Goal: Task Accomplishment & Management: Understand process/instructions

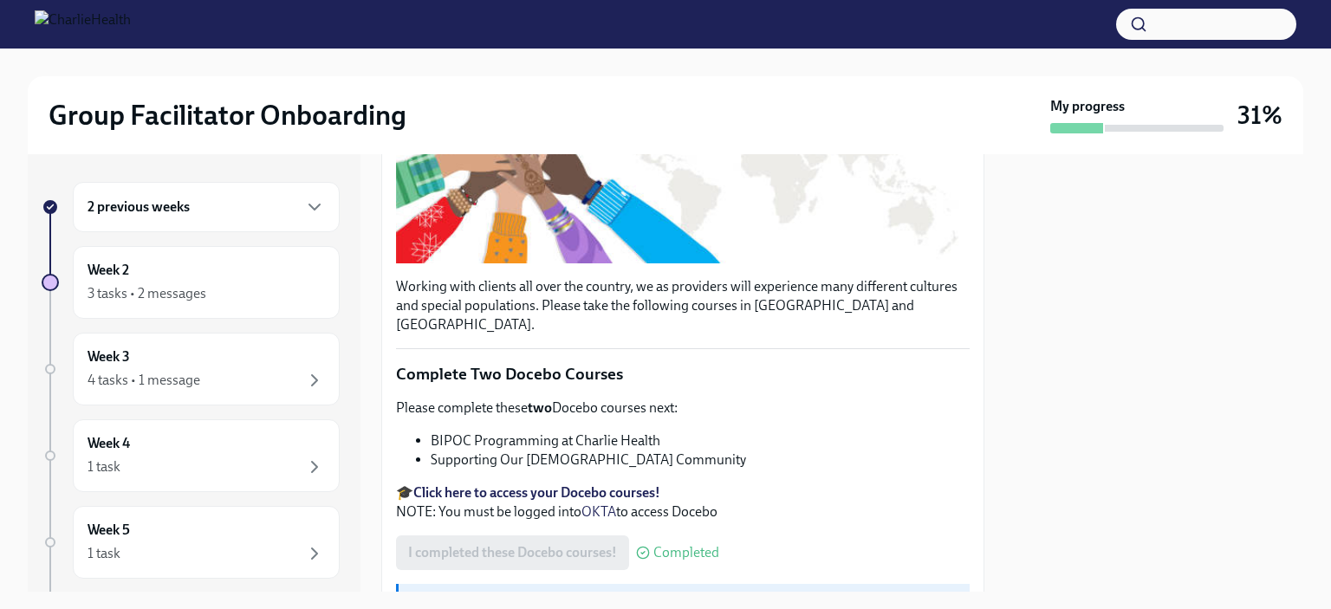
scroll to position [398, 0]
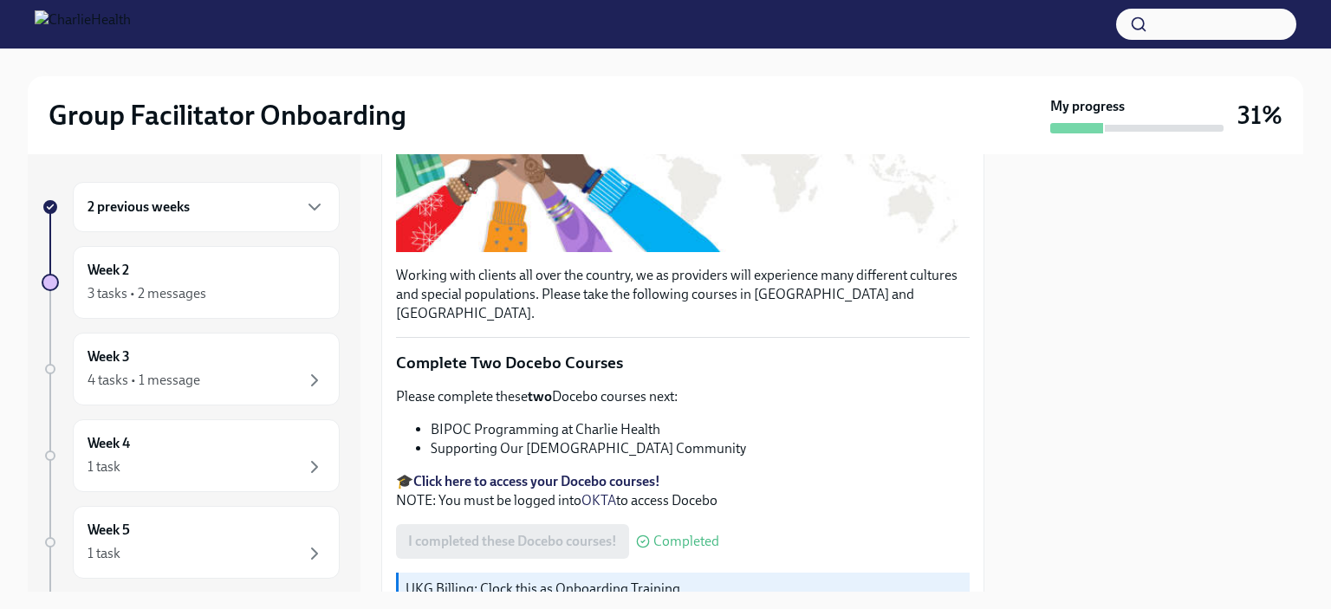
click at [204, 385] on div "4 tasks • 1 message" at bounding box center [205, 380] width 237 height 21
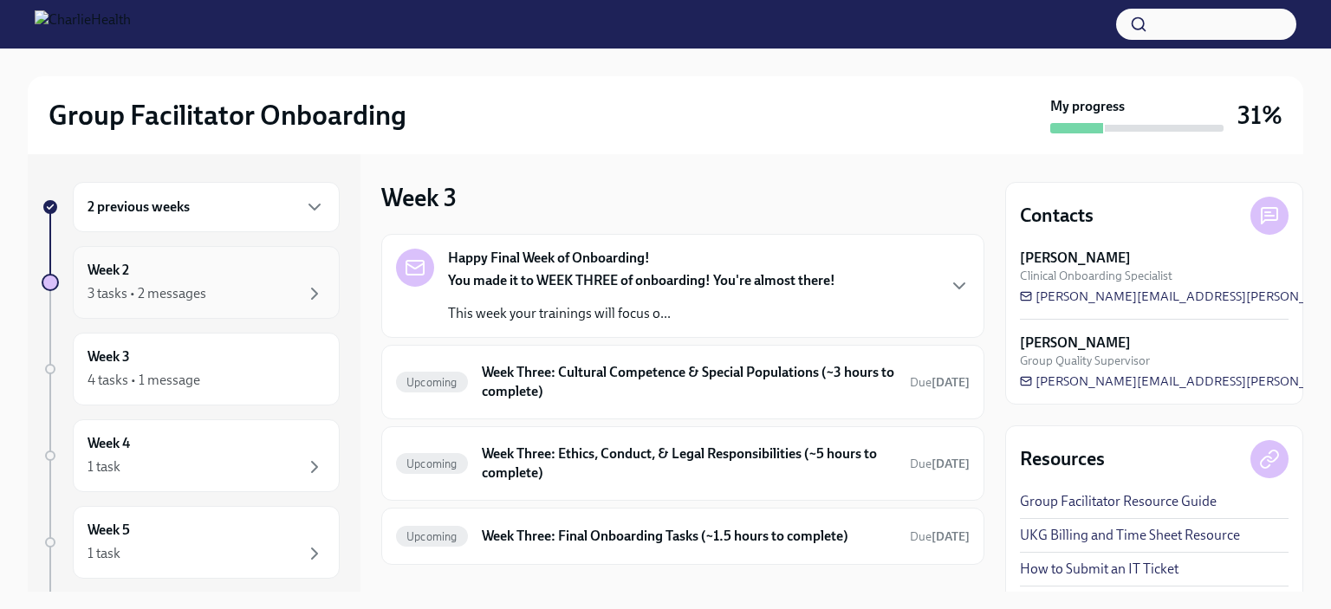
click at [143, 288] on div "3 tasks • 2 messages" at bounding box center [146, 293] width 119 height 19
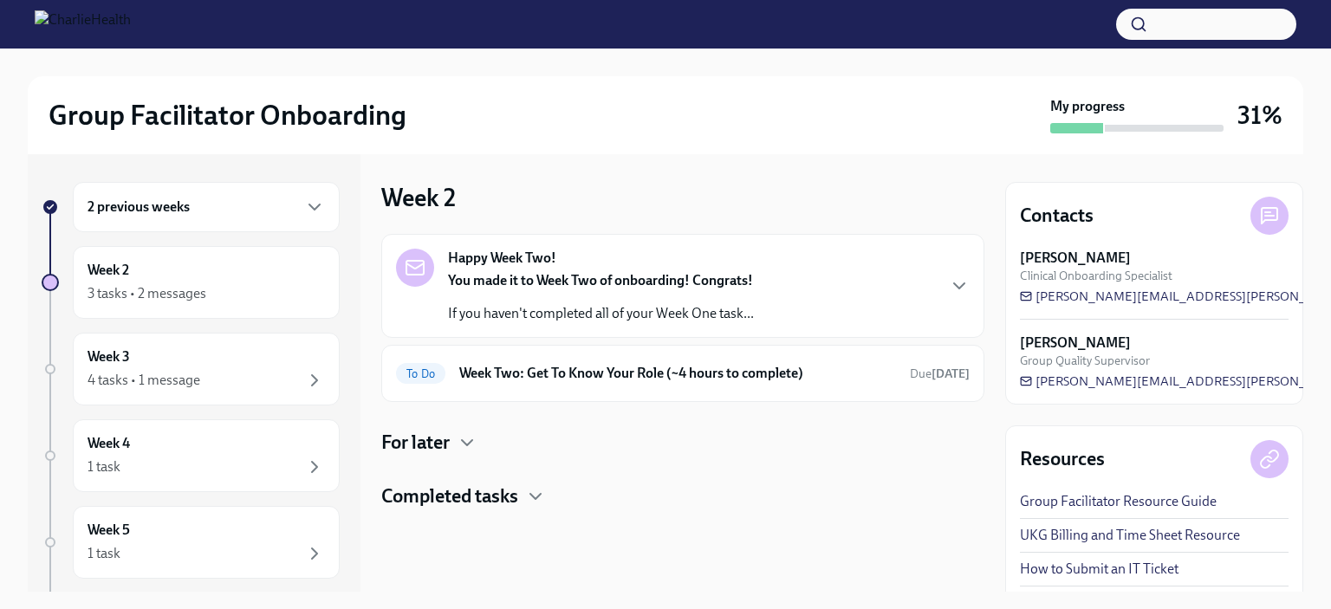
click at [446, 308] on div "Happy Week Two! You made it to Week Two of onboarding! Congrats! If you haven't…" at bounding box center [575, 286] width 358 height 74
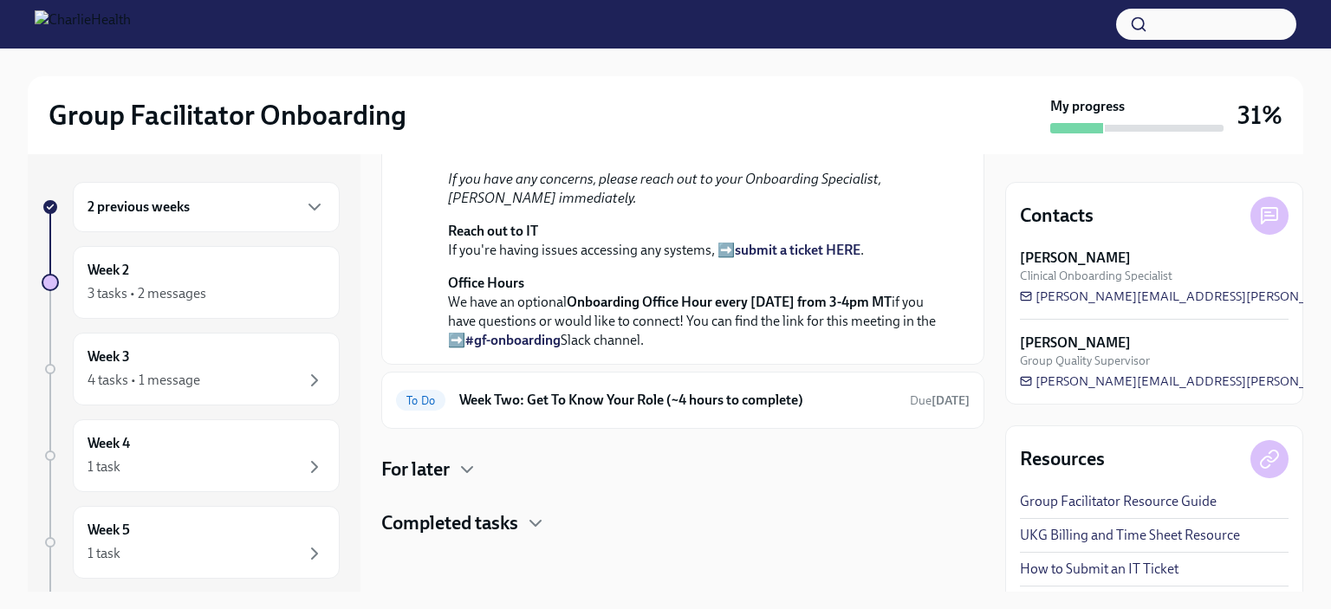
scroll to position [475, 0]
click at [305, 213] on icon "button" at bounding box center [314, 207] width 21 height 21
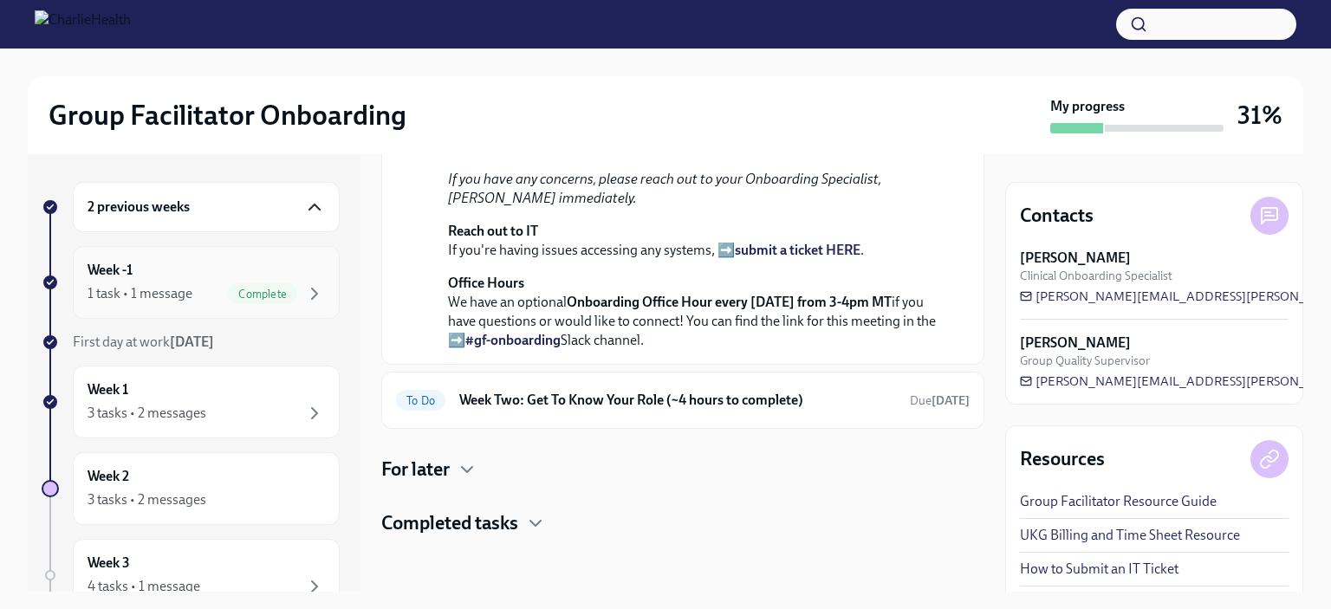
click at [126, 285] on div "1 task • 1 message" at bounding box center [139, 293] width 105 height 19
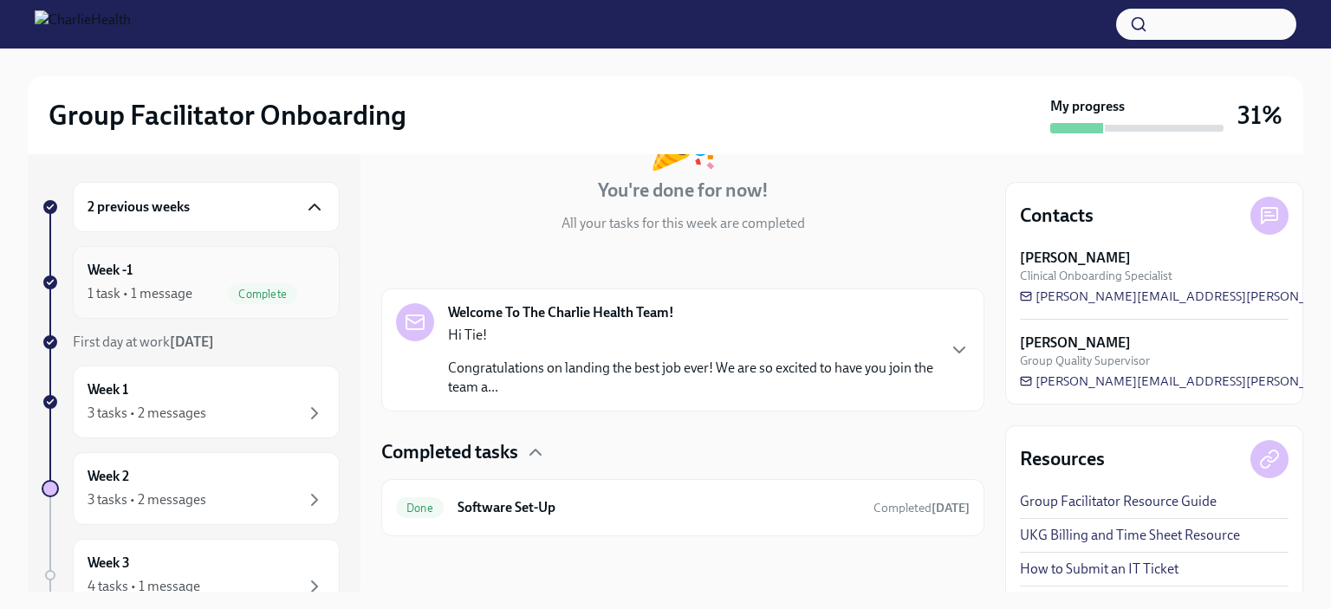
scroll to position [150, 0]
click at [499, 512] on h6 "Software Set-Up" at bounding box center [658, 509] width 402 height 19
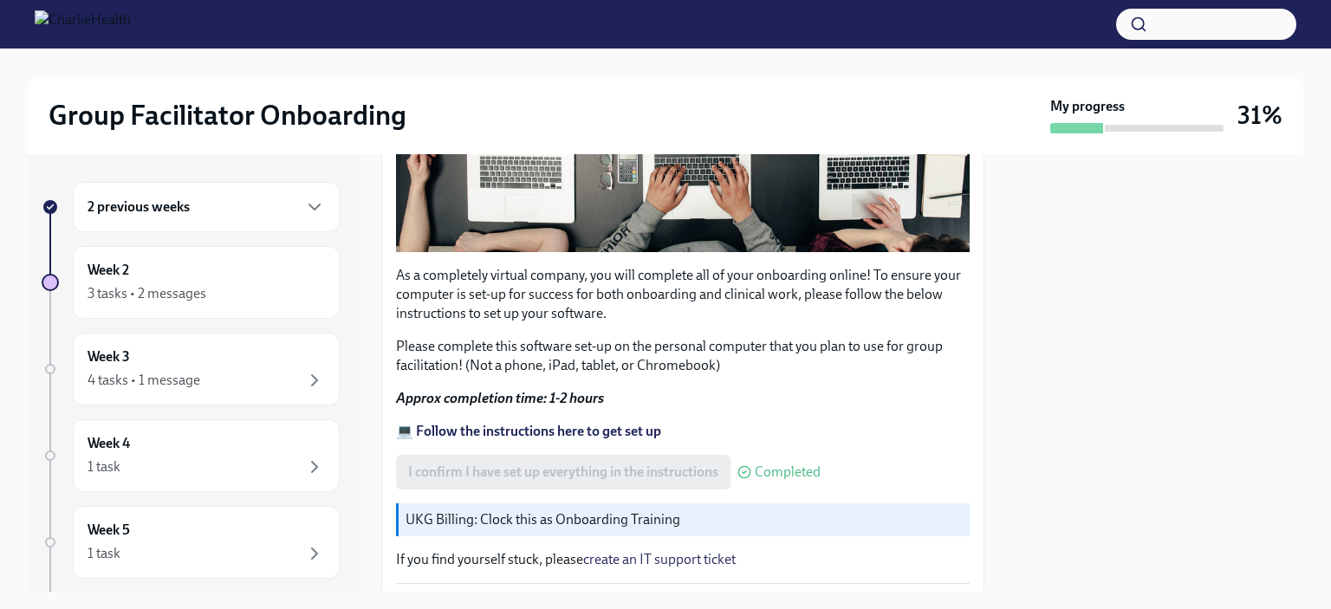
scroll to position [604, 0]
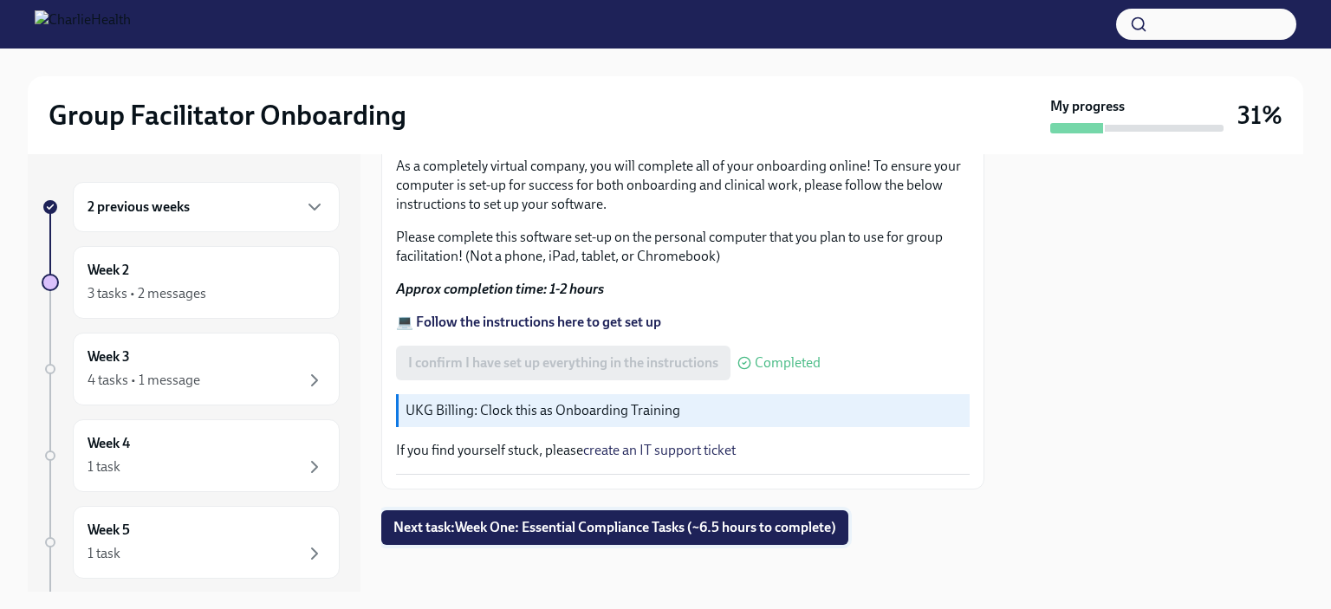
click at [446, 519] on span "Next task : Week One: Essential Compliance Tasks (~6.5 hours to complete)" at bounding box center [614, 527] width 443 height 17
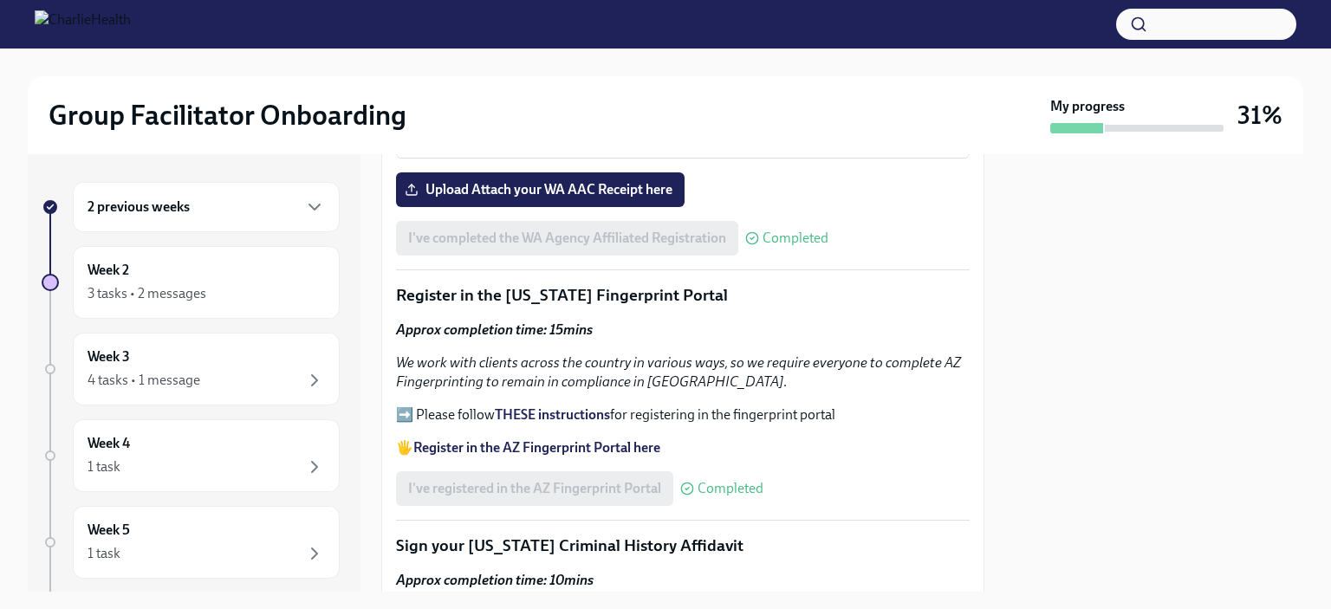
scroll to position [1857, 0]
click at [427, 405] on p "➡️ Please follow THESE instructions for registering in the fingerprint portal" at bounding box center [682, 414] width 573 height 19
click at [500, 406] on strong "THESE instructions" at bounding box center [552, 414] width 115 height 16
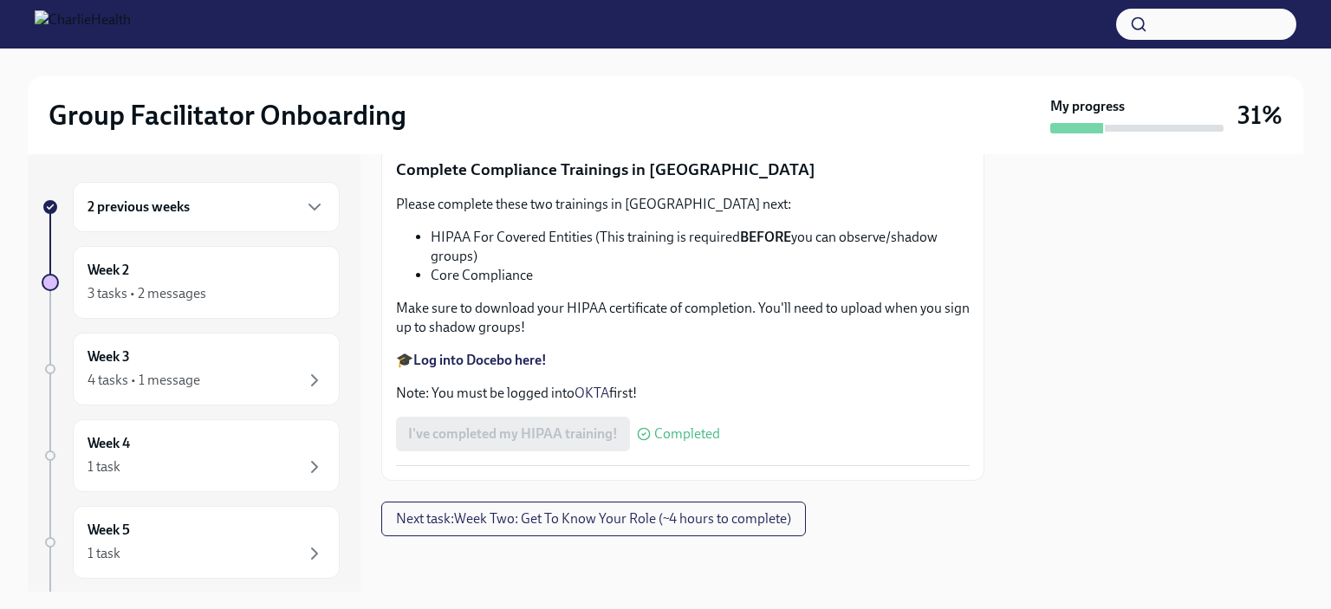
scroll to position [4141, 0]
click at [137, 288] on div "3 tasks • 2 messages" at bounding box center [146, 293] width 119 height 19
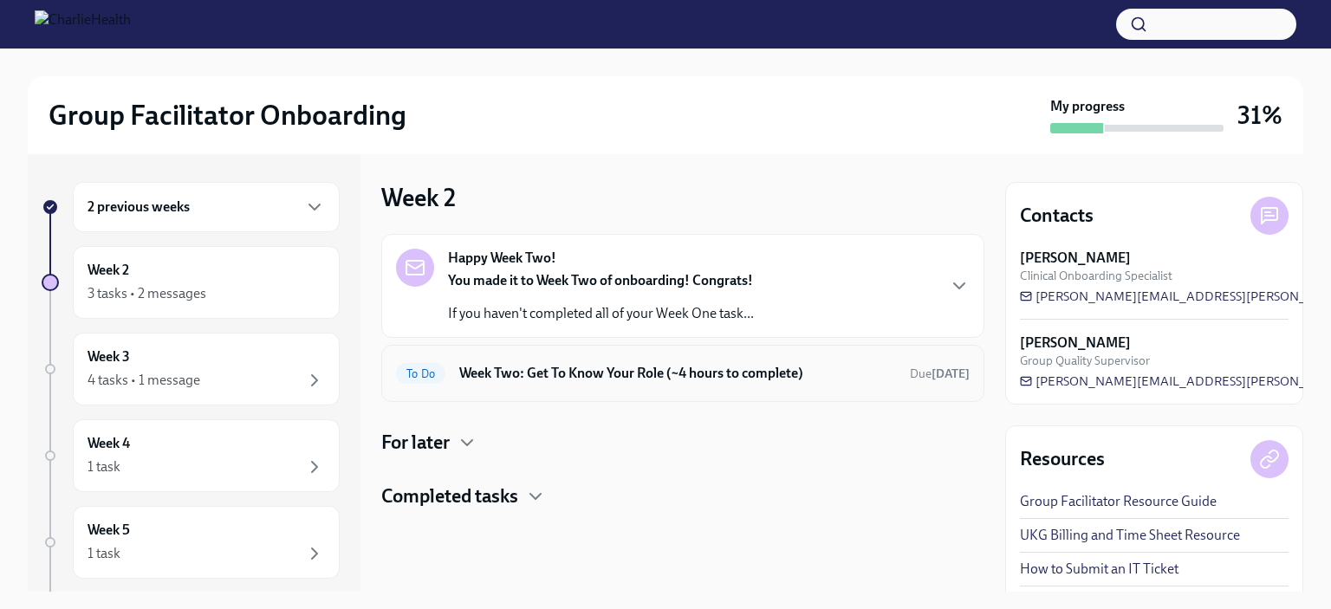
click at [450, 381] on div "To Do Week Two: Get To Know Your Role (~4 hours to complete) Due [DATE]" at bounding box center [682, 374] width 573 height 28
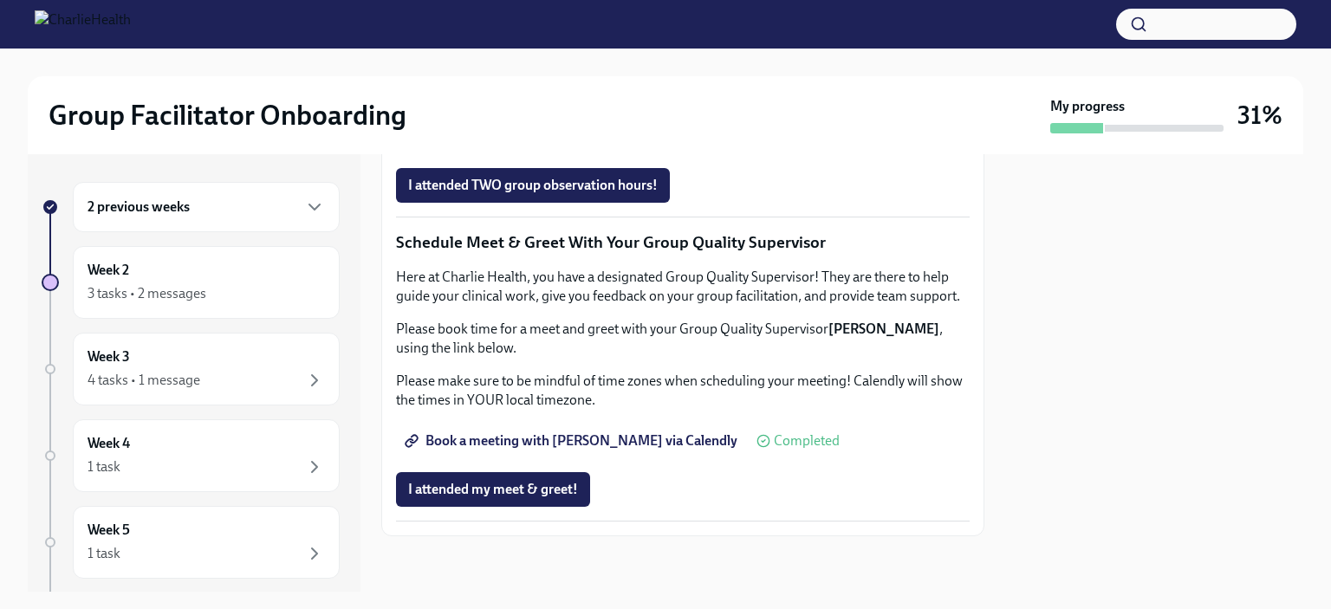
scroll to position [1325, 0]
